Goal: Information Seeking & Learning: Learn about a topic

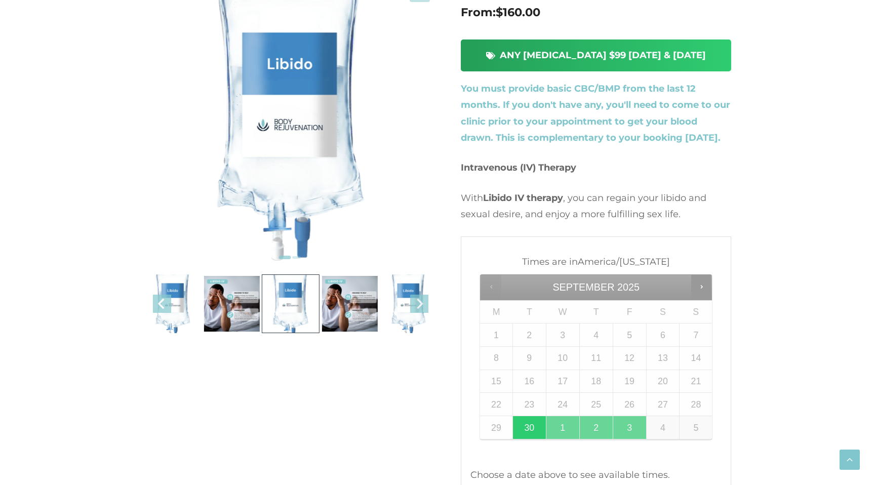
scroll to position [241, 0]
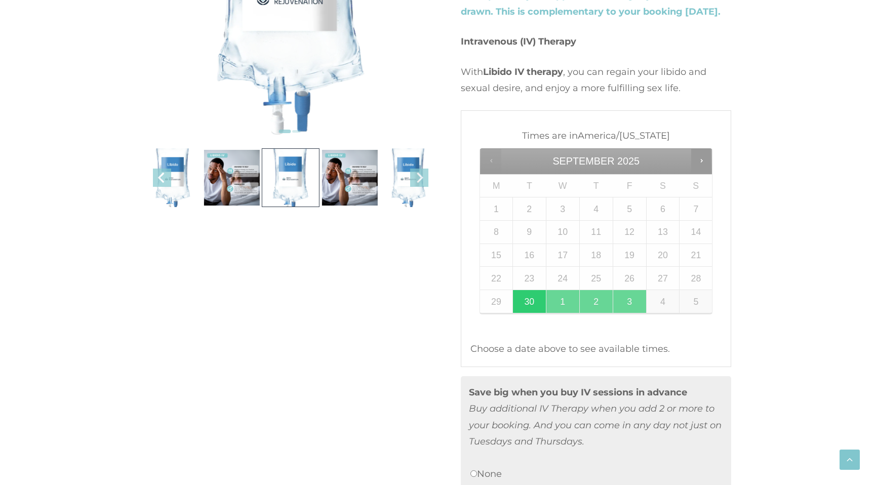
click at [354, 184] on li at bounding box center [350, 177] width 58 height 59
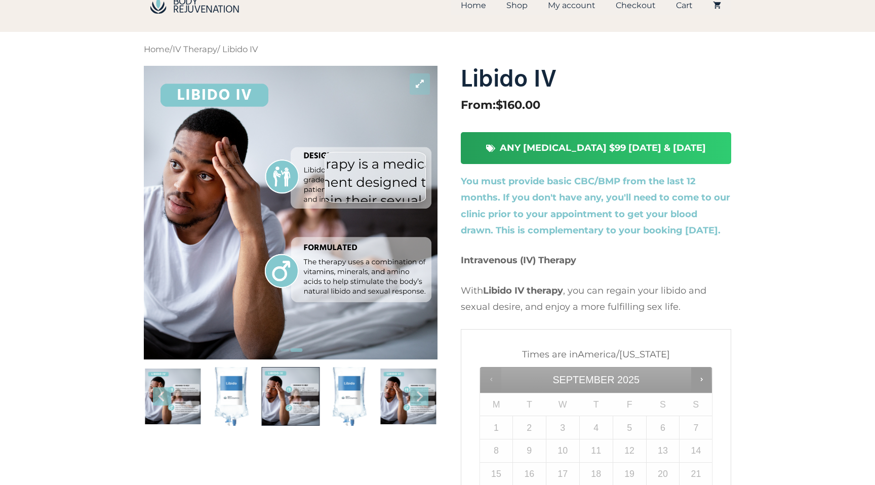
scroll to position [18, 0]
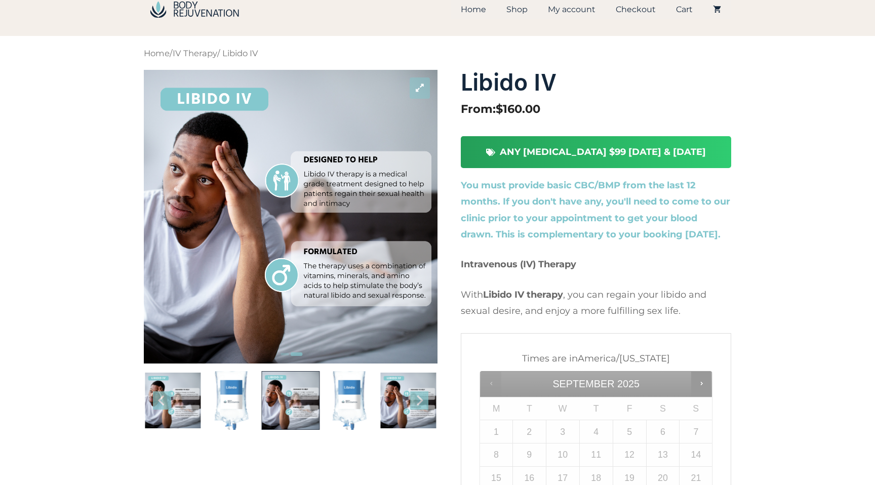
click at [401, 417] on li at bounding box center [408, 400] width 58 height 59
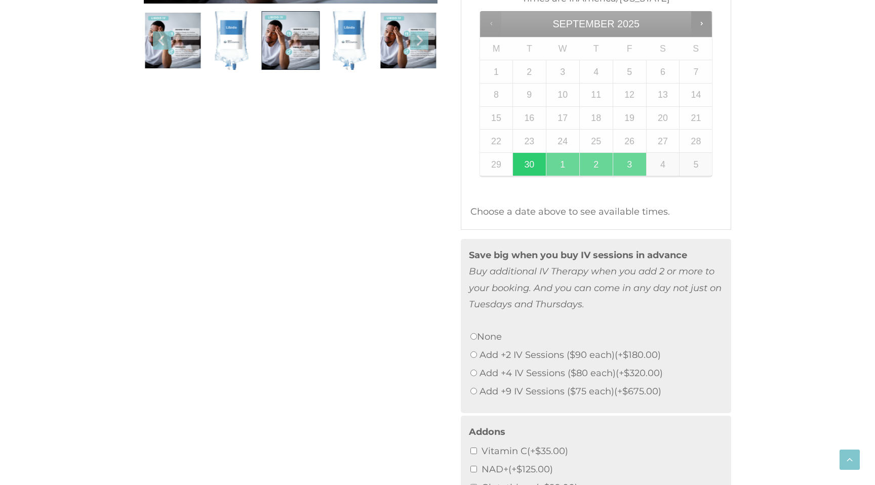
scroll to position [449, 0]
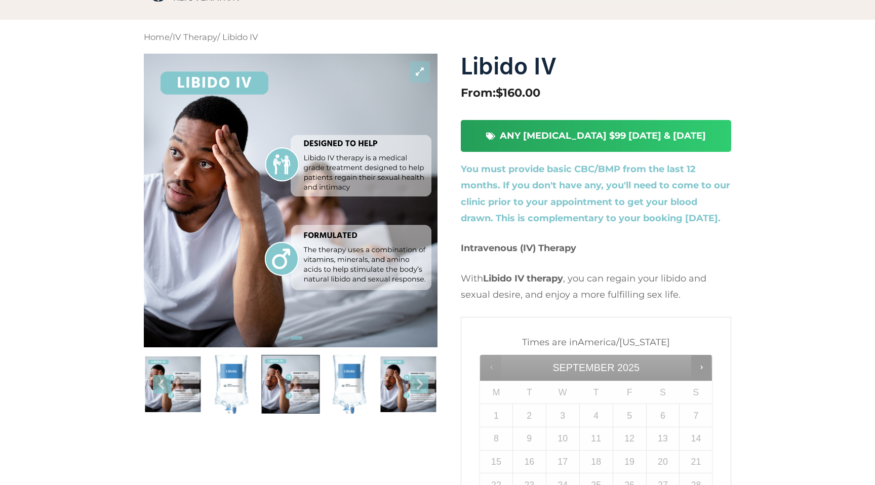
scroll to position [0, 0]
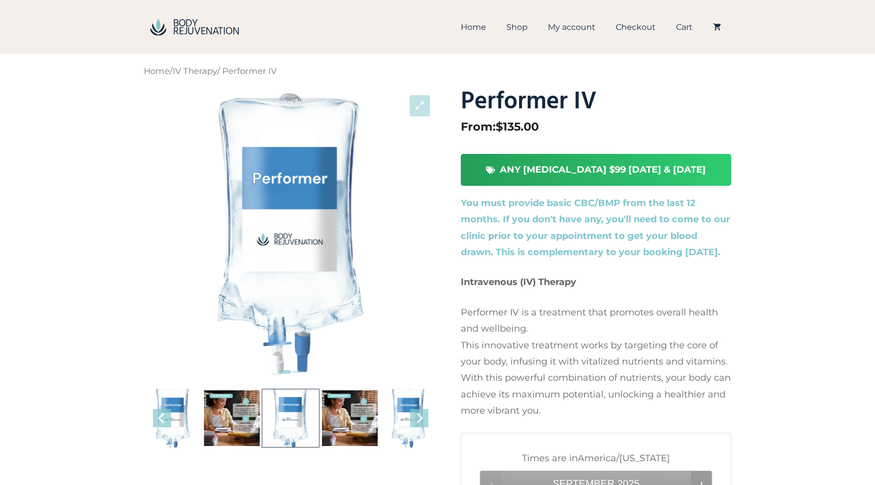
click at [333, 411] on ul at bounding box center [320, 418] width 1297 height 59
click at [334, 411] on li at bounding box center [350, 418] width 58 height 59
click at [323, 407] on li at bounding box center [350, 418] width 58 height 59
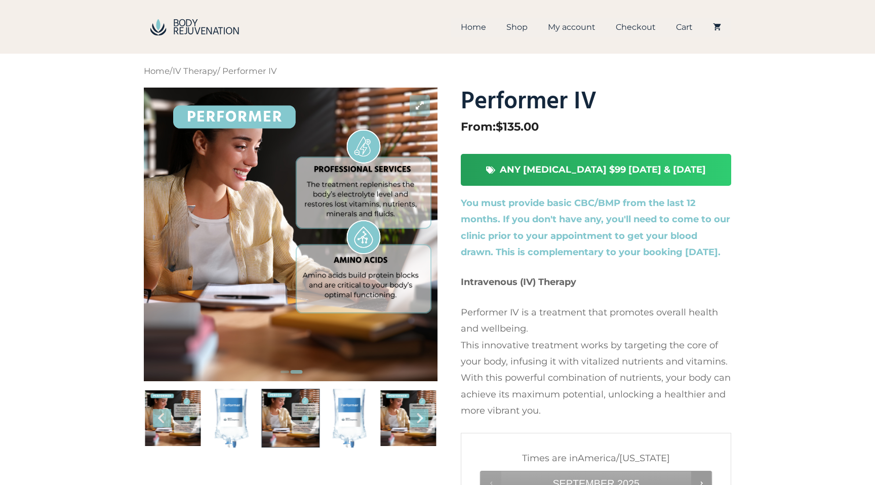
click at [317, 415] on li at bounding box center [291, 418] width 58 height 59
click at [374, 418] on li at bounding box center [350, 418] width 58 height 59
click at [334, 410] on li at bounding box center [350, 418] width 58 height 59
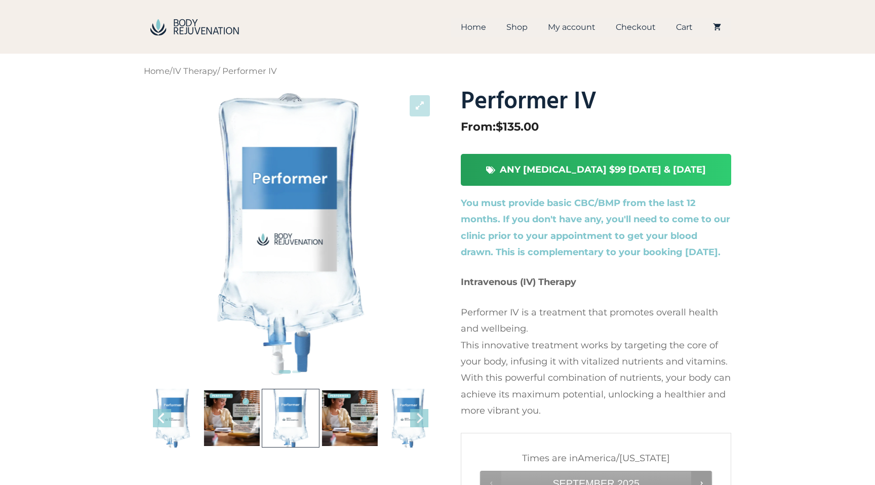
click at [353, 407] on li at bounding box center [350, 418] width 58 height 59
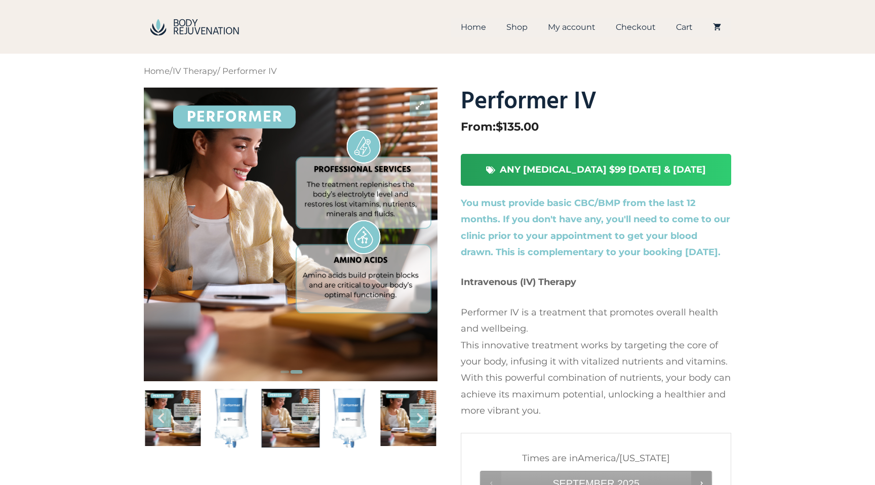
click at [356, 407] on li at bounding box center [350, 418] width 58 height 59
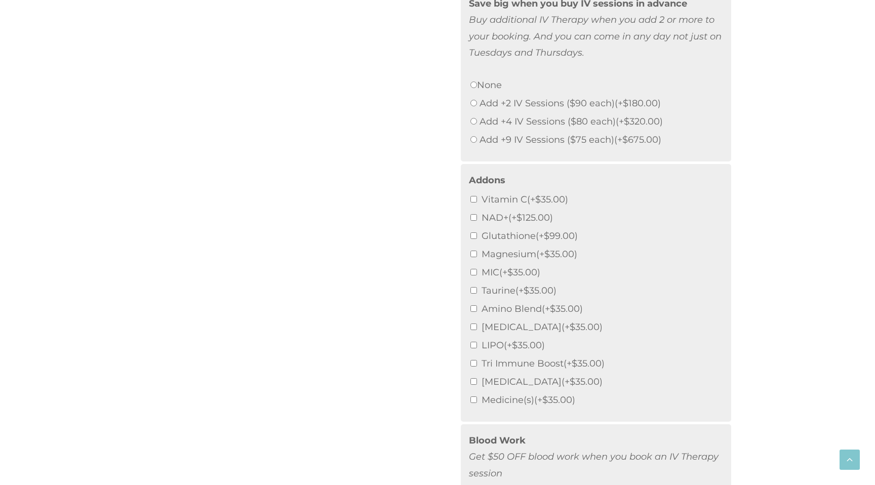
scroll to position [783, 0]
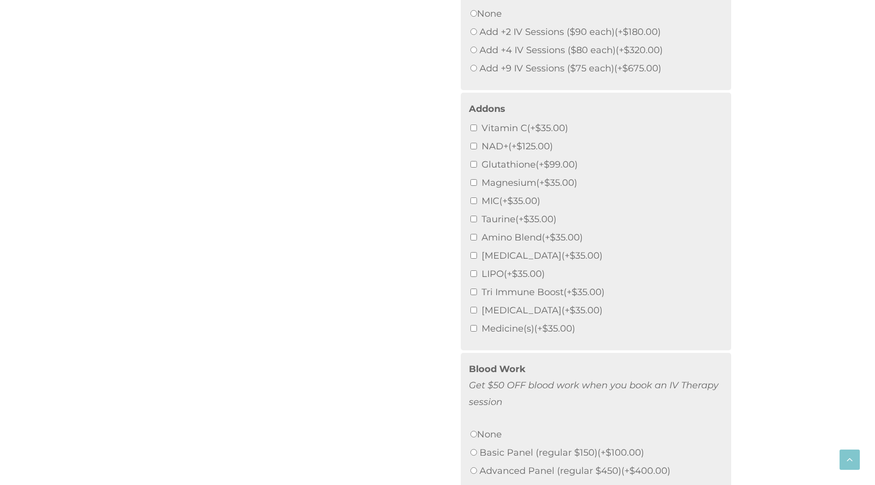
click at [473, 147] on input "NAD+ (+ $ 125.00 )" at bounding box center [474, 146] width 7 height 7
checkbox input "true"
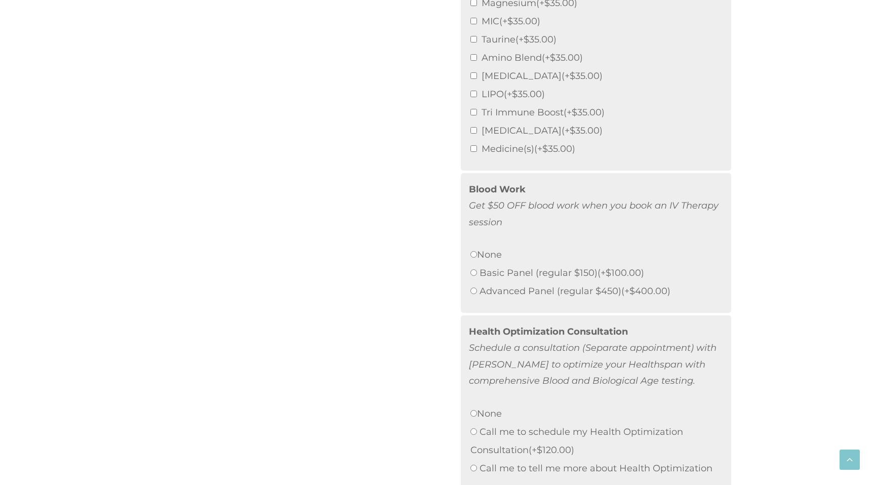
scroll to position [1039, 0]
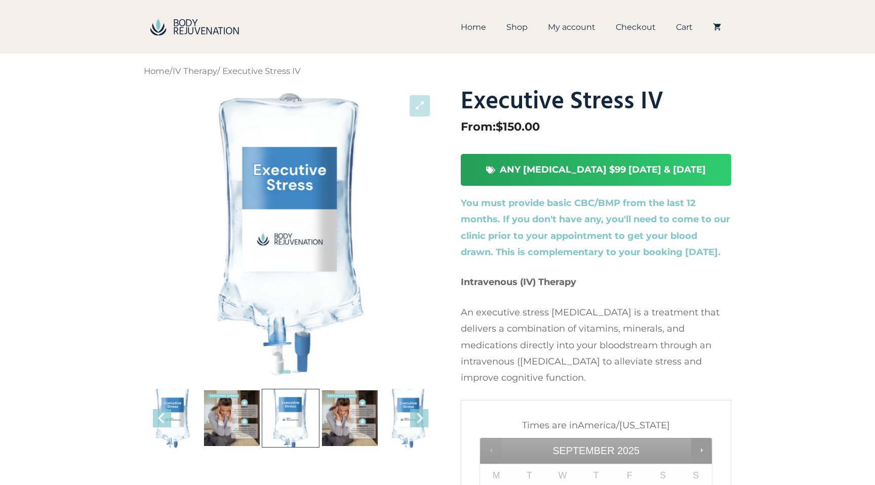
click at [235, 409] on li at bounding box center [232, 418] width 58 height 59
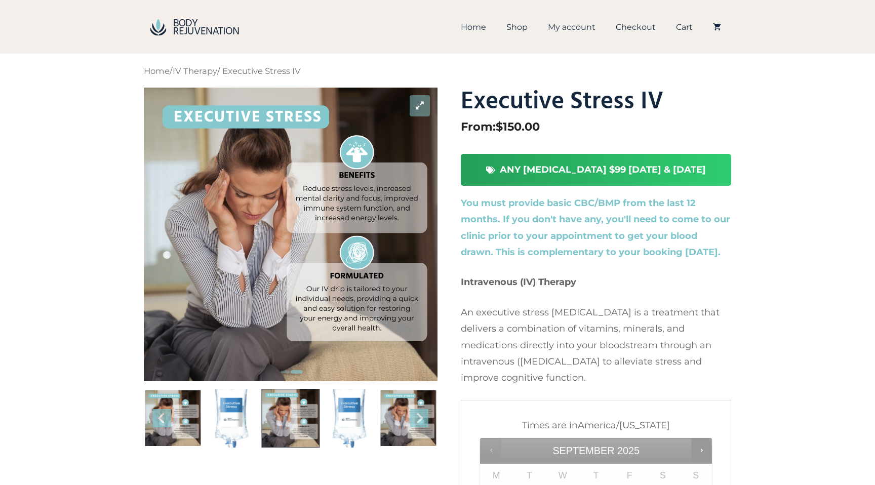
click at [270, 408] on li at bounding box center [291, 418] width 58 height 59
click at [292, 409] on li at bounding box center [291, 418] width 58 height 59
click at [284, 418] on li at bounding box center [291, 418] width 58 height 59
click at [346, 407] on li at bounding box center [350, 418] width 58 height 59
click at [405, 413] on li at bounding box center [408, 418] width 58 height 59
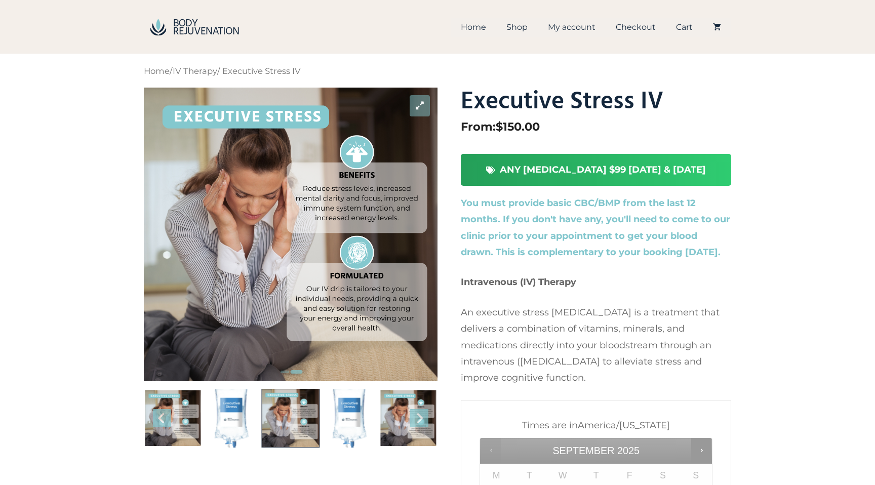
click at [393, 426] on li at bounding box center [408, 418] width 58 height 59
click at [313, 418] on li at bounding box center [291, 418] width 58 height 59
click at [344, 411] on li at bounding box center [350, 418] width 58 height 59
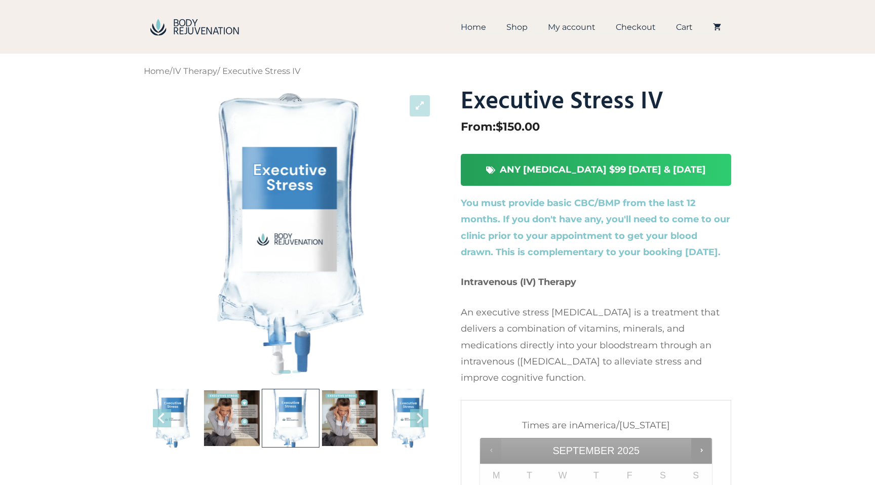
click at [344, 411] on li at bounding box center [350, 418] width 58 height 59
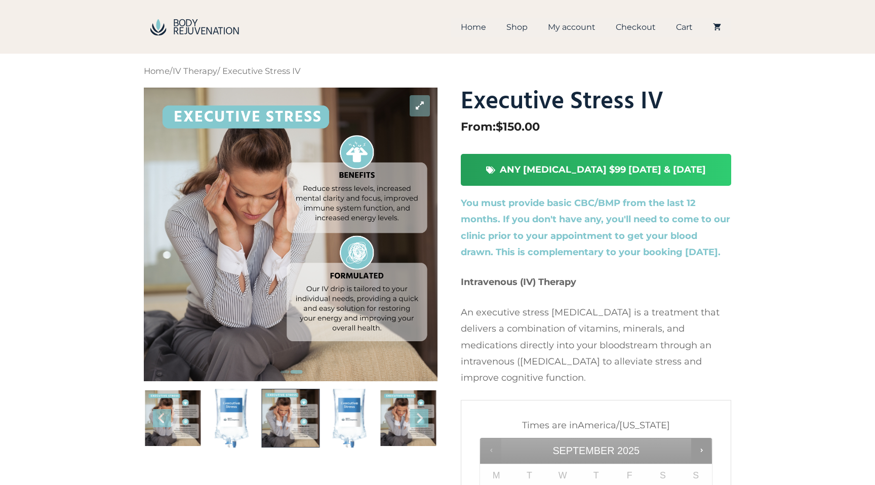
click at [301, 415] on li at bounding box center [291, 418] width 58 height 59
click at [341, 414] on li at bounding box center [350, 418] width 58 height 59
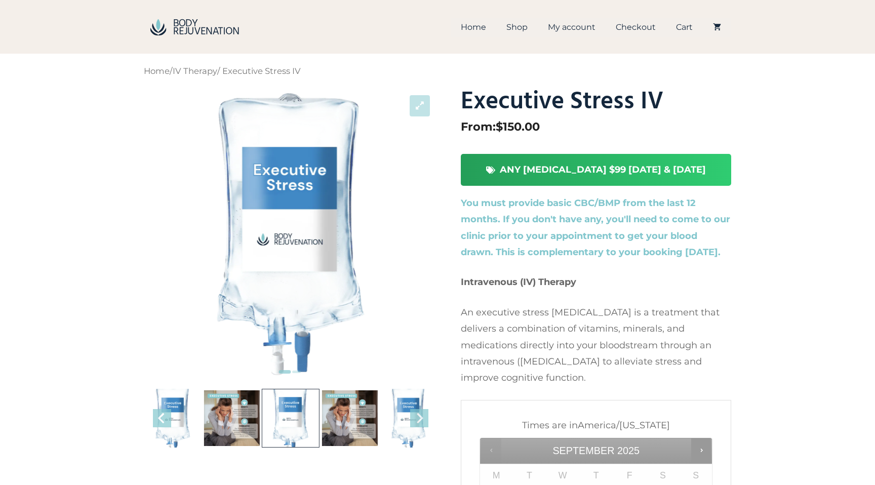
click at [341, 414] on li at bounding box center [350, 418] width 58 height 59
click at [380, 414] on li at bounding box center [409, 418] width 58 height 59
click at [297, 417] on li at bounding box center [291, 418] width 58 height 59
click at [348, 418] on li at bounding box center [350, 418] width 58 height 59
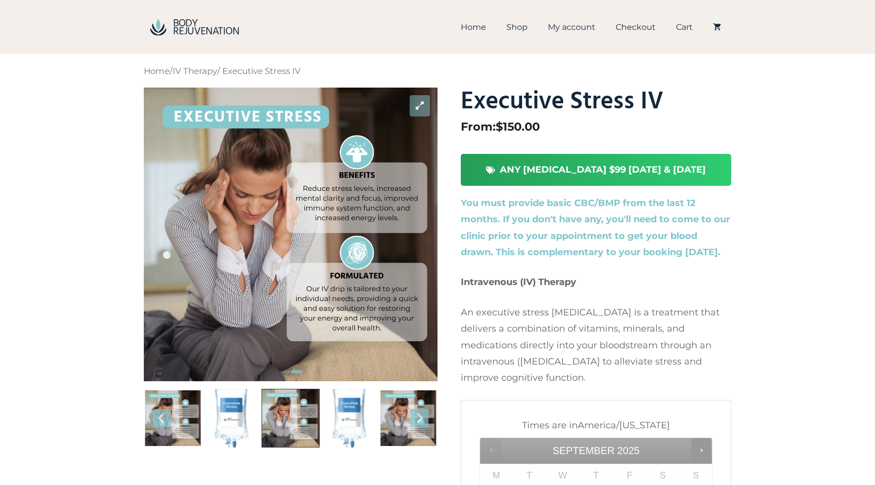
click at [348, 418] on li at bounding box center [350, 418] width 58 height 59
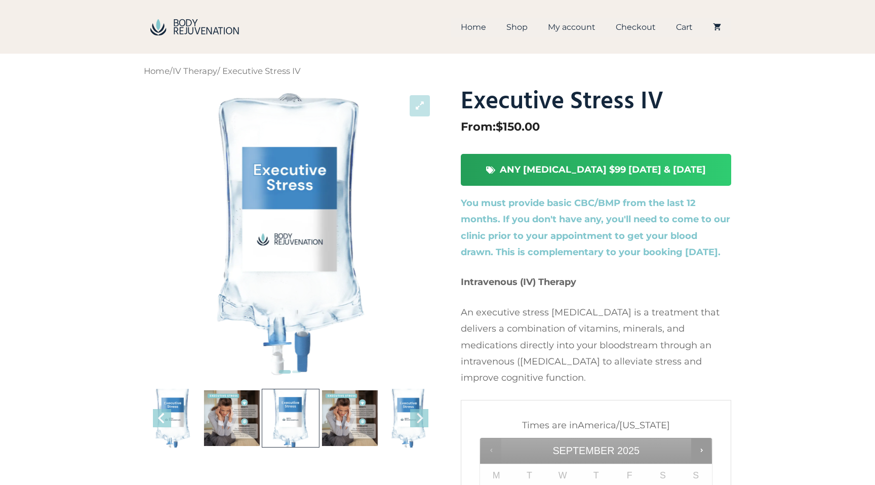
click at [320, 419] on ul at bounding box center [320, 418] width 1297 height 59
click at [335, 418] on li at bounding box center [350, 418] width 58 height 59
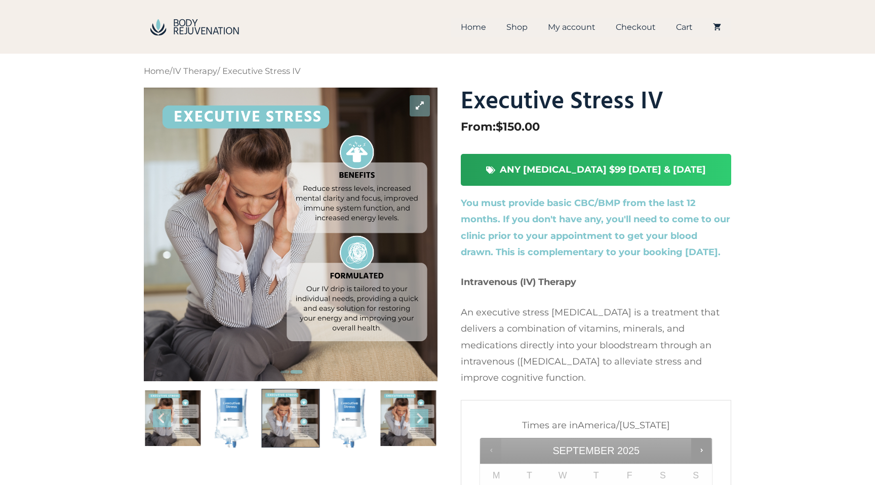
click at [335, 418] on li at bounding box center [350, 418] width 58 height 59
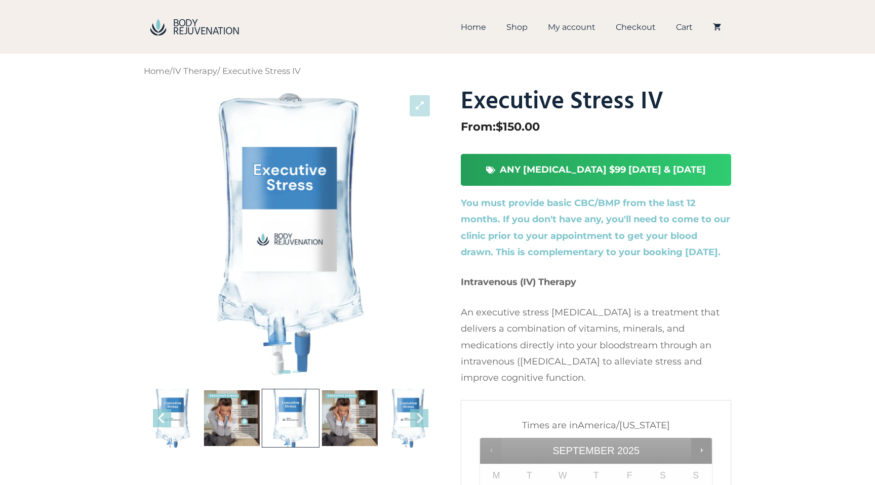
click at [335, 418] on li at bounding box center [350, 418] width 58 height 59
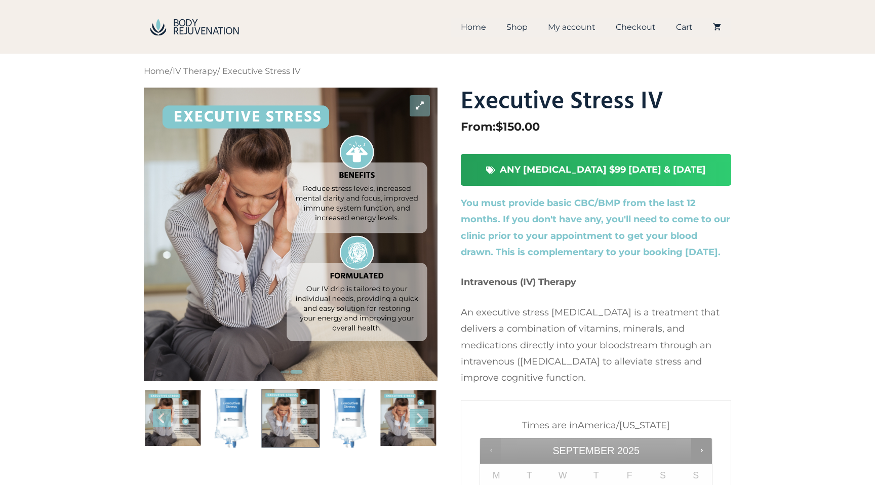
click at [345, 415] on li at bounding box center [350, 418] width 58 height 59
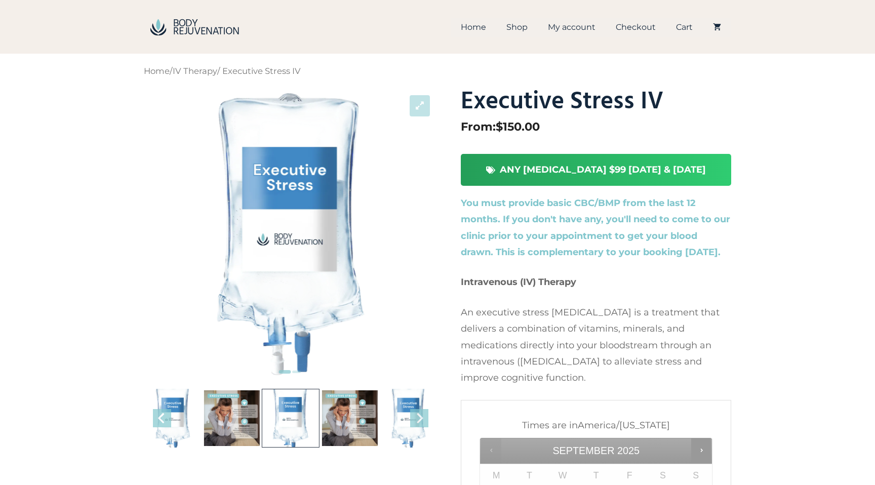
click at [345, 415] on li at bounding box center [350, 418] width 58 height 59
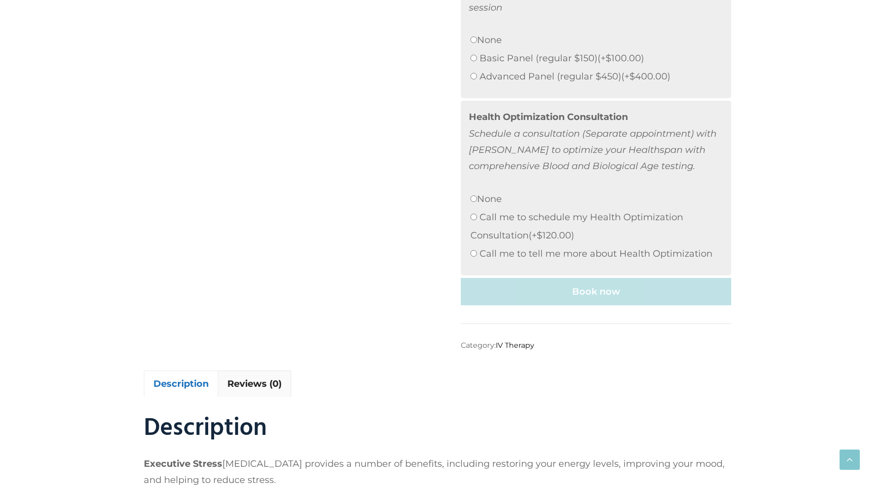
scroll to position [1179, 0]
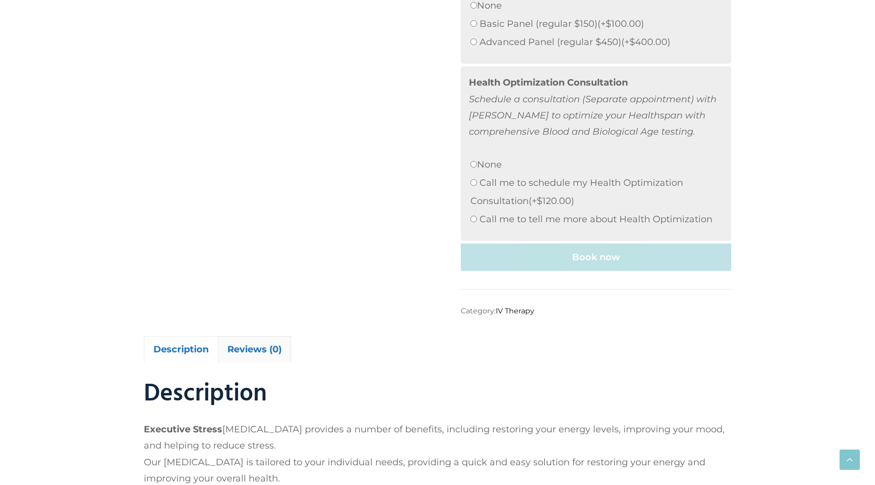
click at [256, 337] on link "Reviews (0)" at bounding box center [254, 349] width 54 height 25
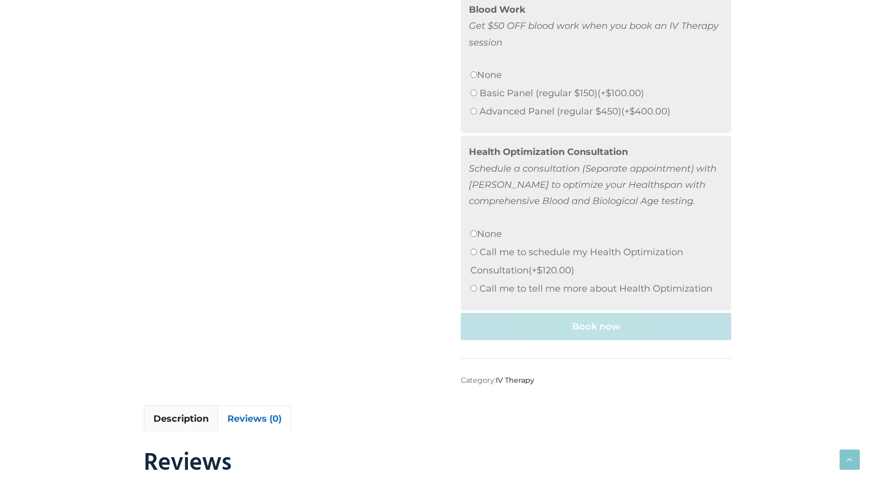
scroll to position [572, 0]
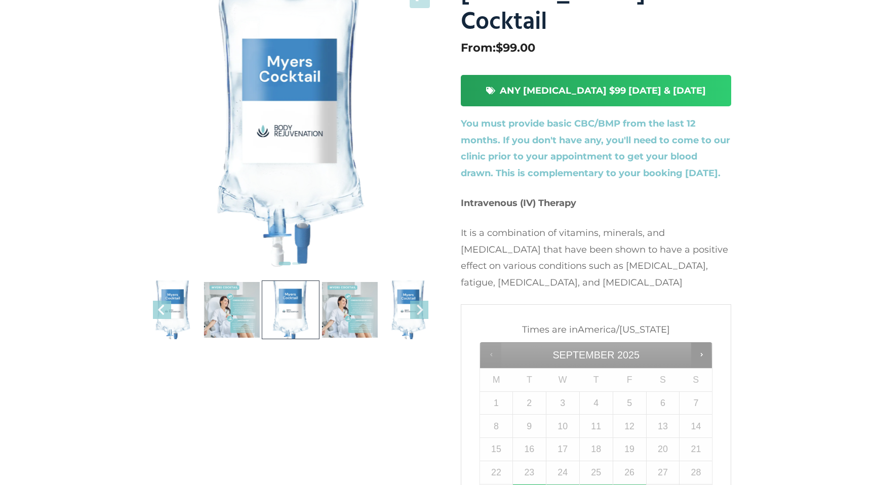
scroll to position [118, 0]
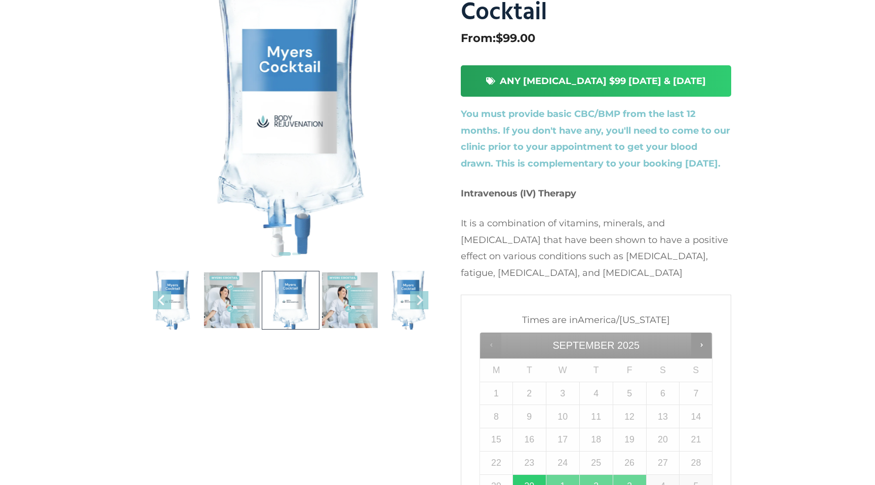
click at [281, 313] on li at bounding box center [291, 300] width 58 height 59
click at [217, 301] on li at bounding box center [232, 300] width 58 height 59
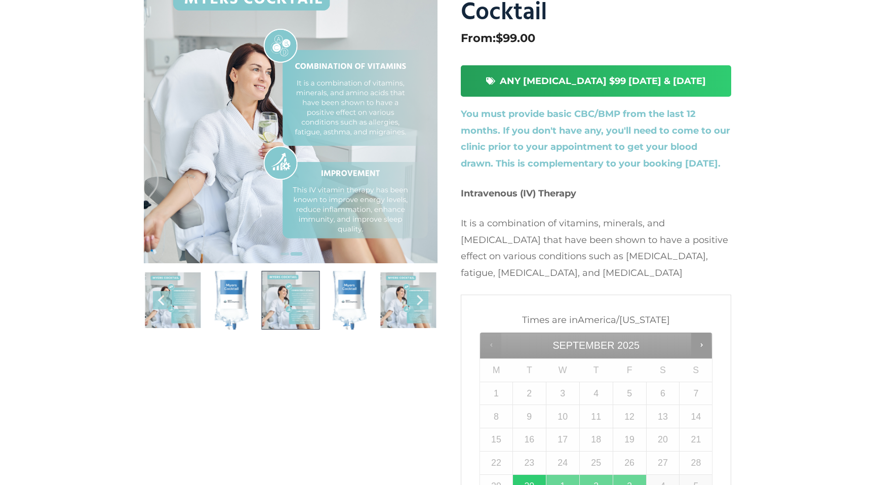
click at [341, 301] on li at bounding box center [350, 300] width 58 height 59
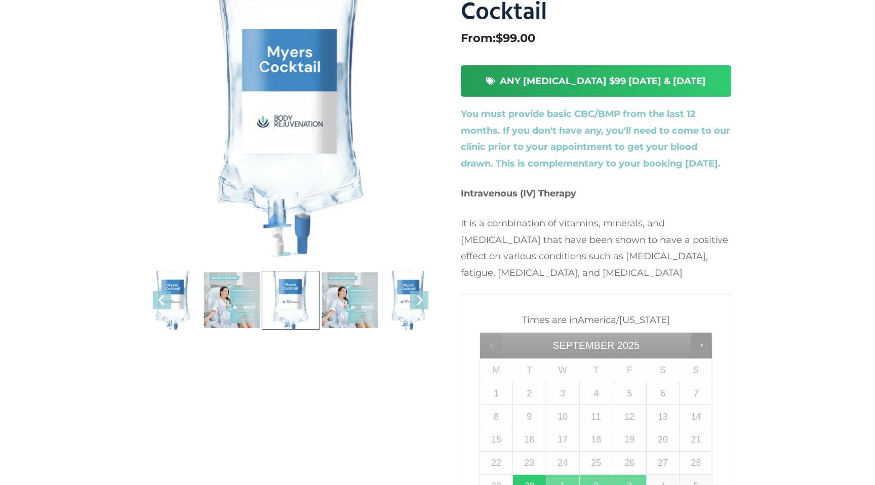
click at [341, 301] on li at bounding box center [350, 300] width 58 height 59
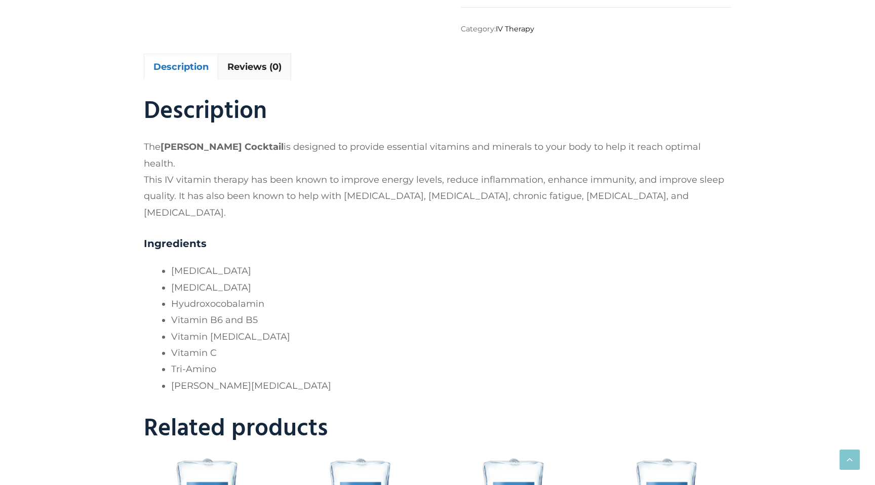
scroll to position [1443, 0]
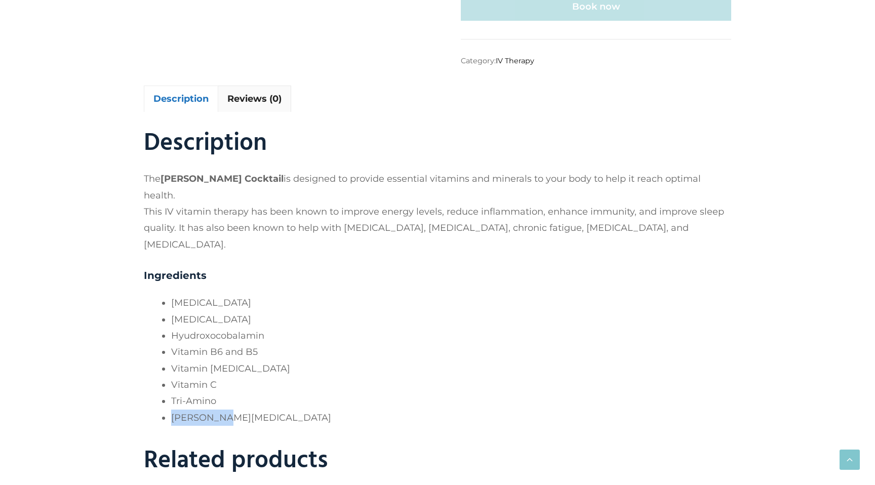
drag, startPoint x: 228, startPoint y: 355, endPoint x: 144, endPoint y: 355, distance: 84.1
click at [144, 355] on div "Description The Myers Cocktail is designed to provide essential vitamins and mi…" at bounding box center [438, 276] width 588 height 299
click at [346, 361] on li "Vitamin B Complex" at bounding box center [451, 369] width 560 height 16
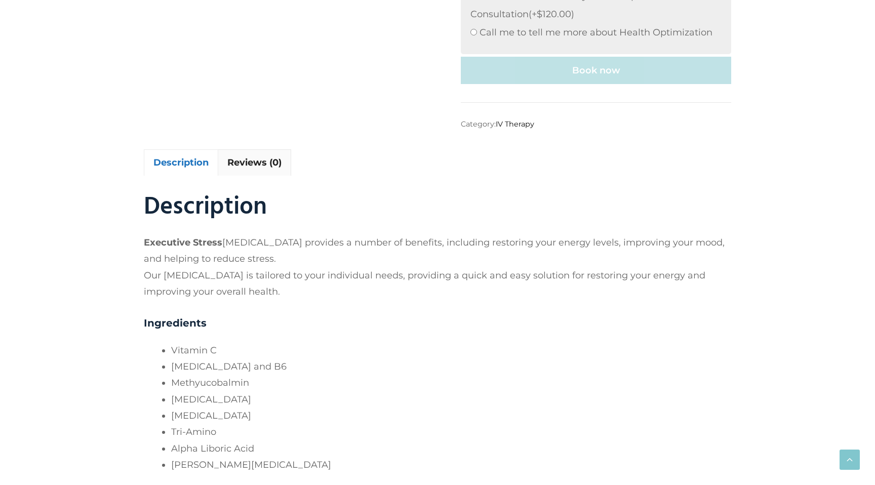
scroll to position [1370, 0]
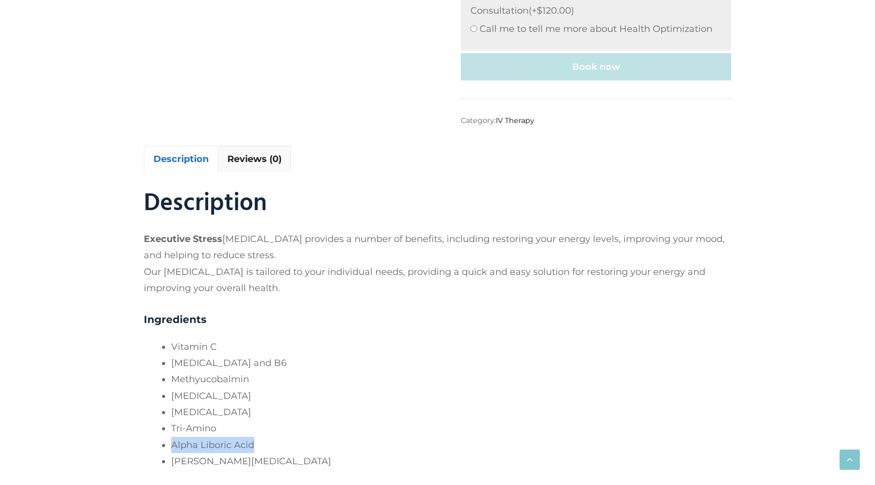
drag, startPoint x: 255, startPoint y: 426, endPoint x: 170, endPoint y: 432, distance: 85.3
click at [170, 432] on div "Description Executive Stress [MEDICAL_DATA] provides a number of benefits, incl…" at bounding box center [438, 328] width 588 height 283
copy li "Alpha Liboric Acid"
